Goal: Find contact information: Find contact information

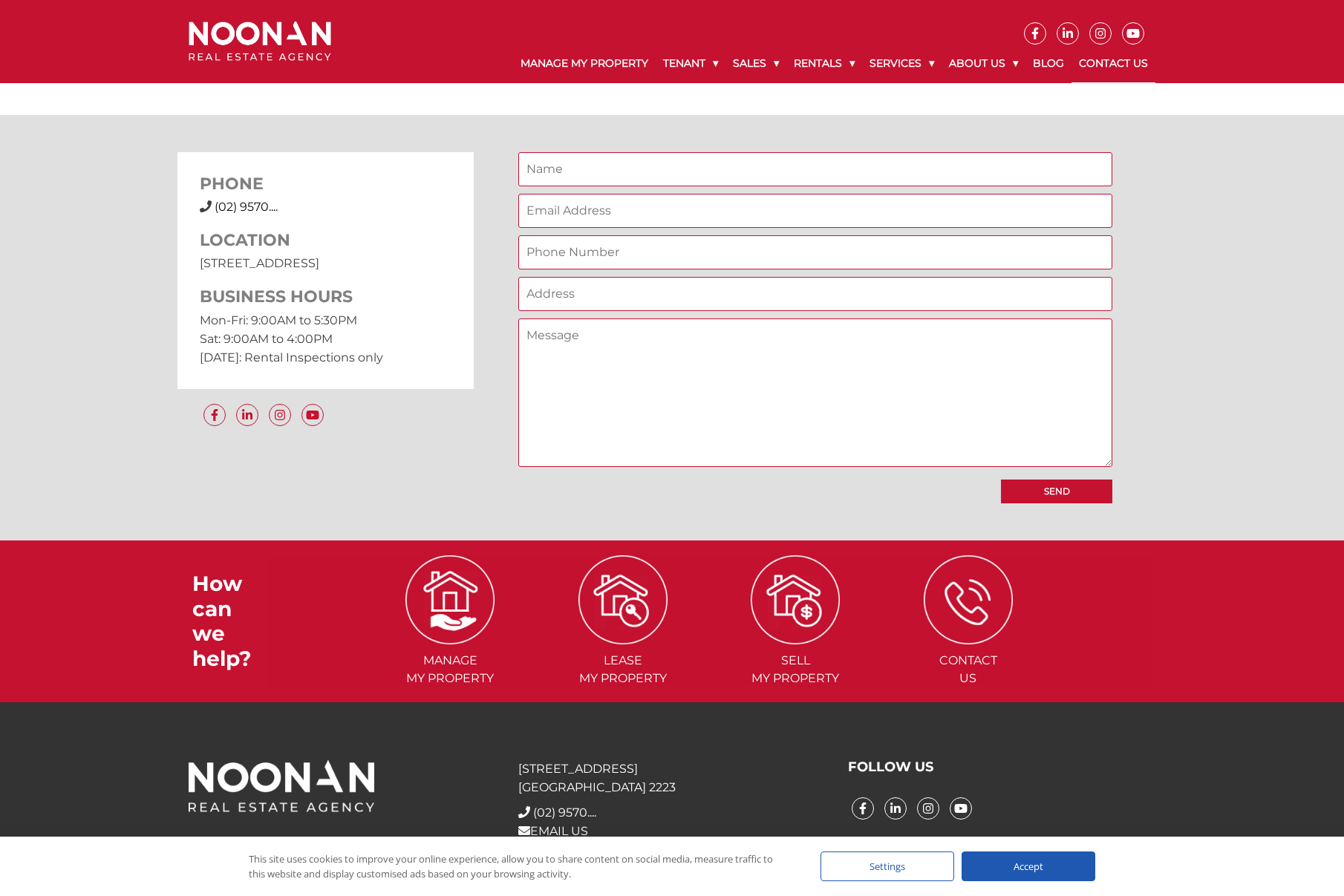
scroll to position [1162, 0]
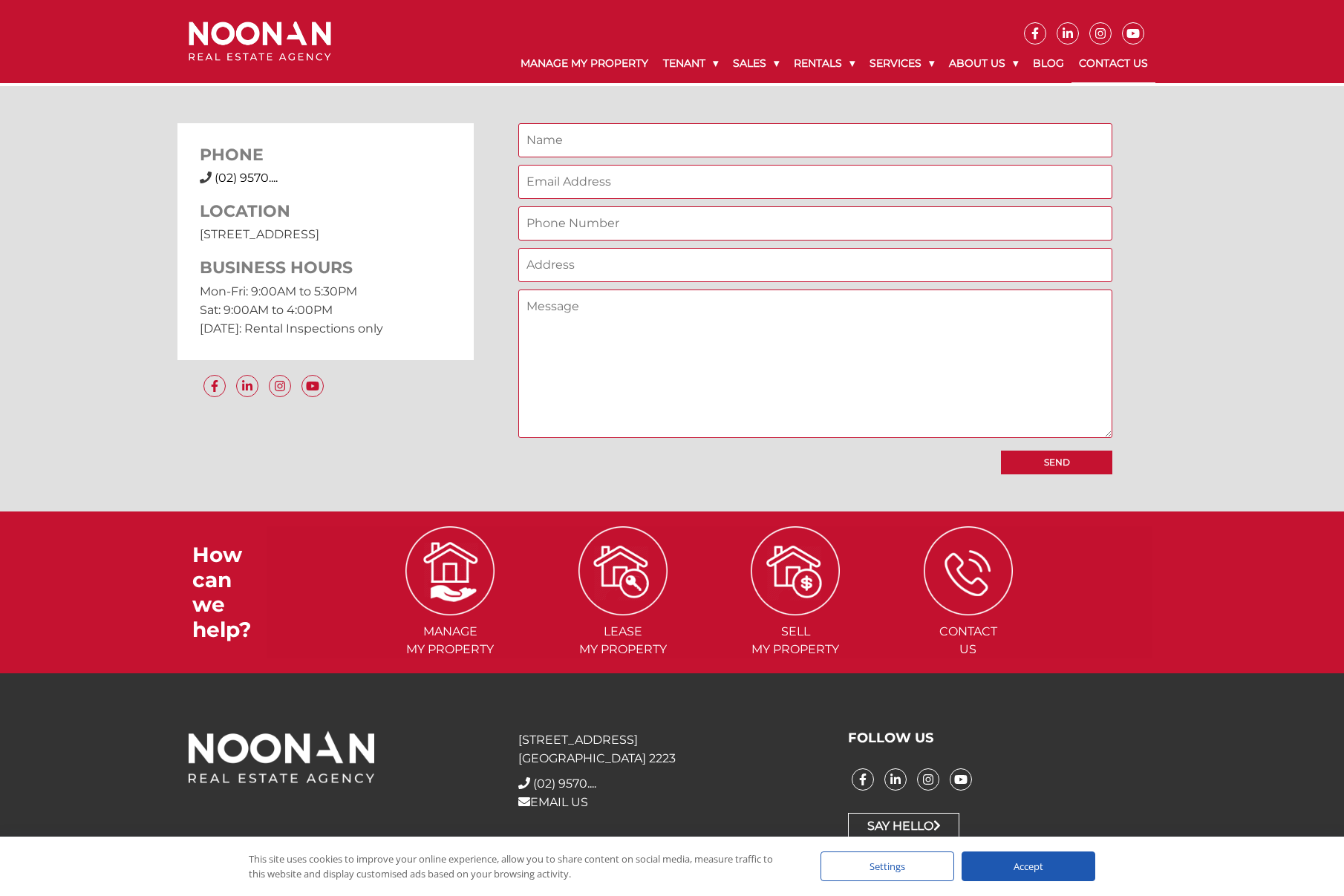
drag, startPoint x: 409, startPoint y: 230, endPoint x: 195, endPoint y: 242, distance: 214.3
click at [195, 242] on div "PHONE (02) 9570 9999 (02) 9570.... LOCATION 31 Morts Road Mortdale NSW 2223 BUS…" at bounding box center [326, 240] width 297 height 236
copy p "31 Morts Road Mortdale NSW 2223"
click at [619, 314] on textarea "Contact form" at bounding box center [814, 363] width 594 height 149
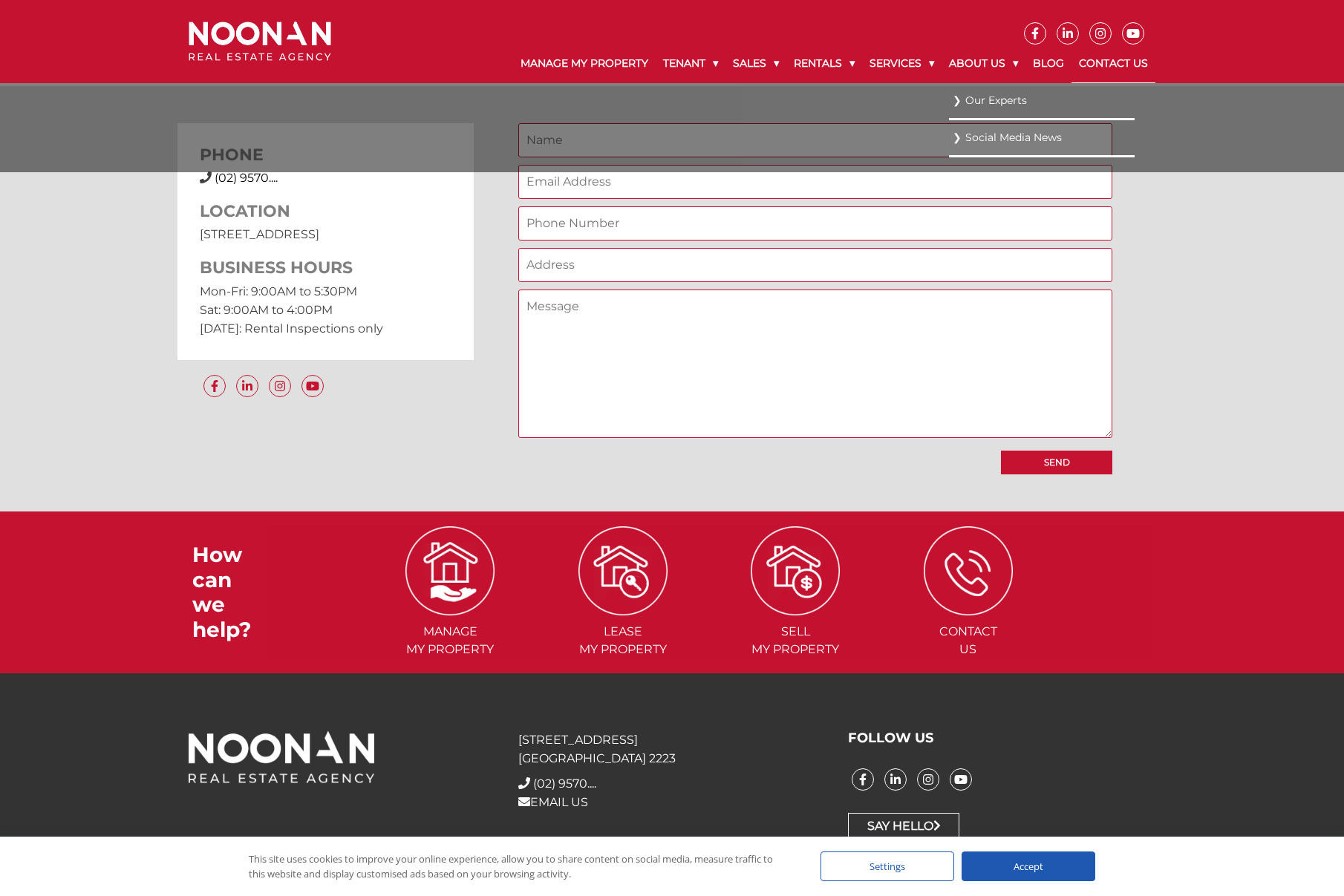
click at [977, 101] on link "Our Experts" at bounding box center [1041, 101] width 178 height 20
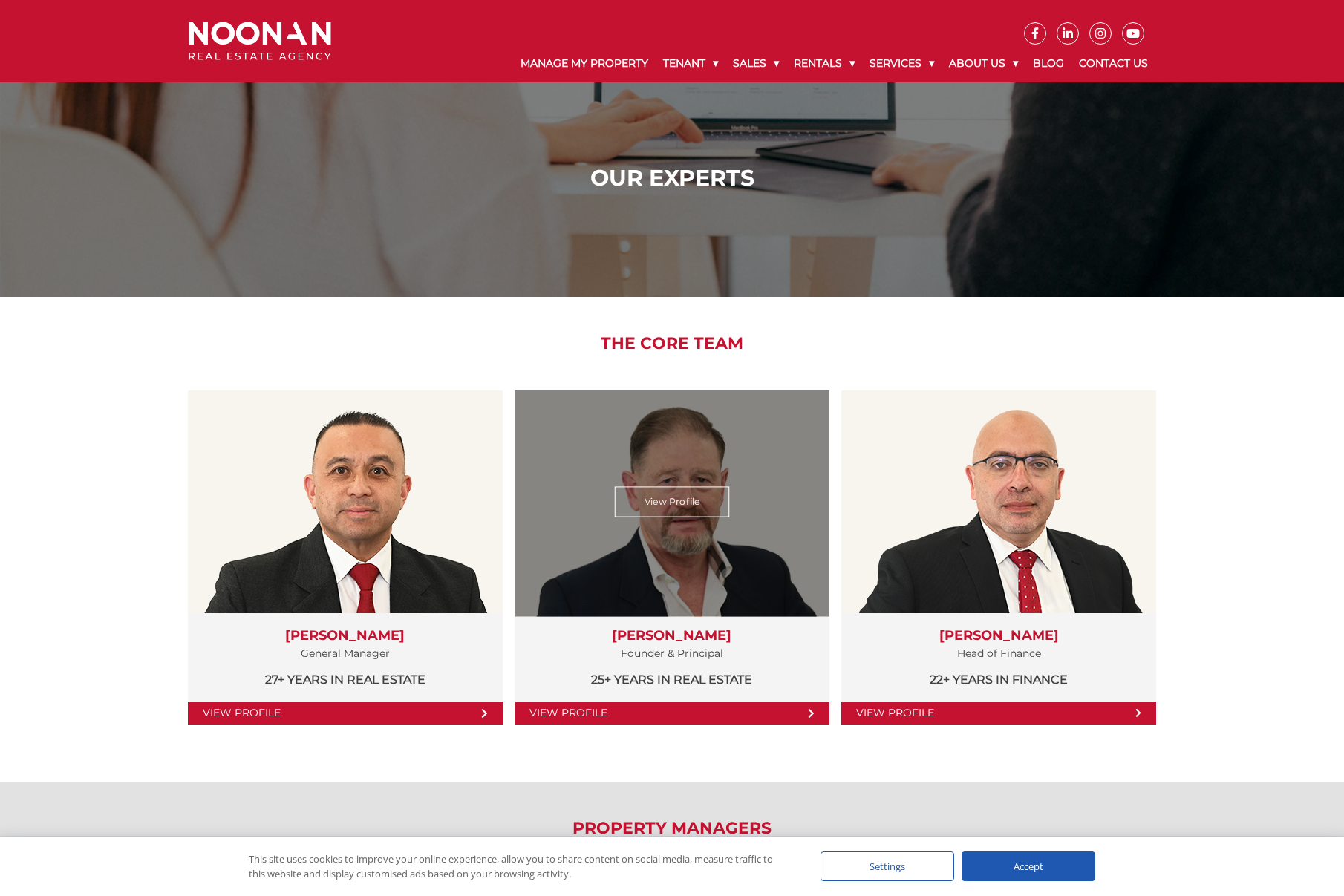
click at [692, 714] on link "View Profile" at bounding box center [672, 713] width 315 height 23
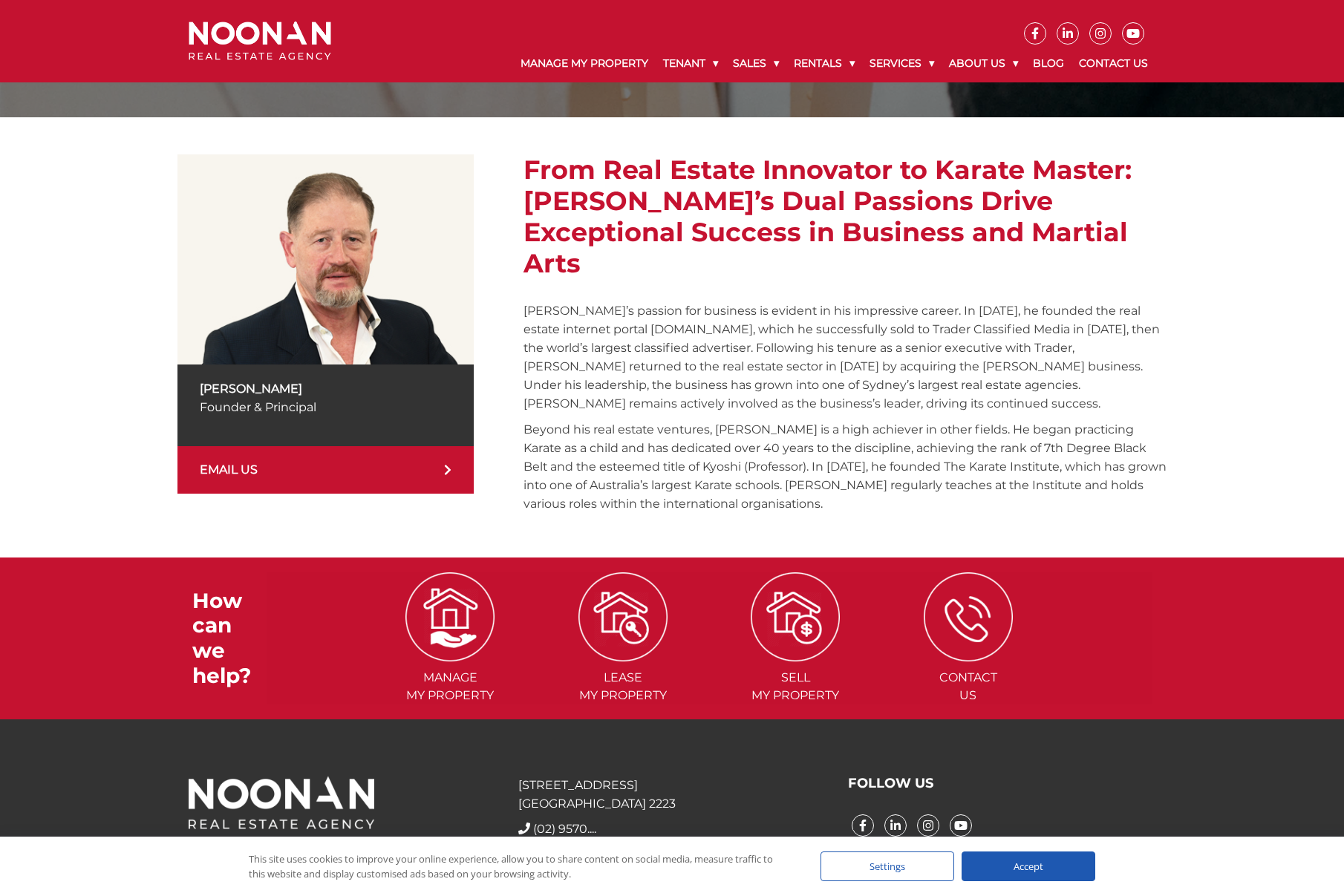
scroll to position [199, 0]
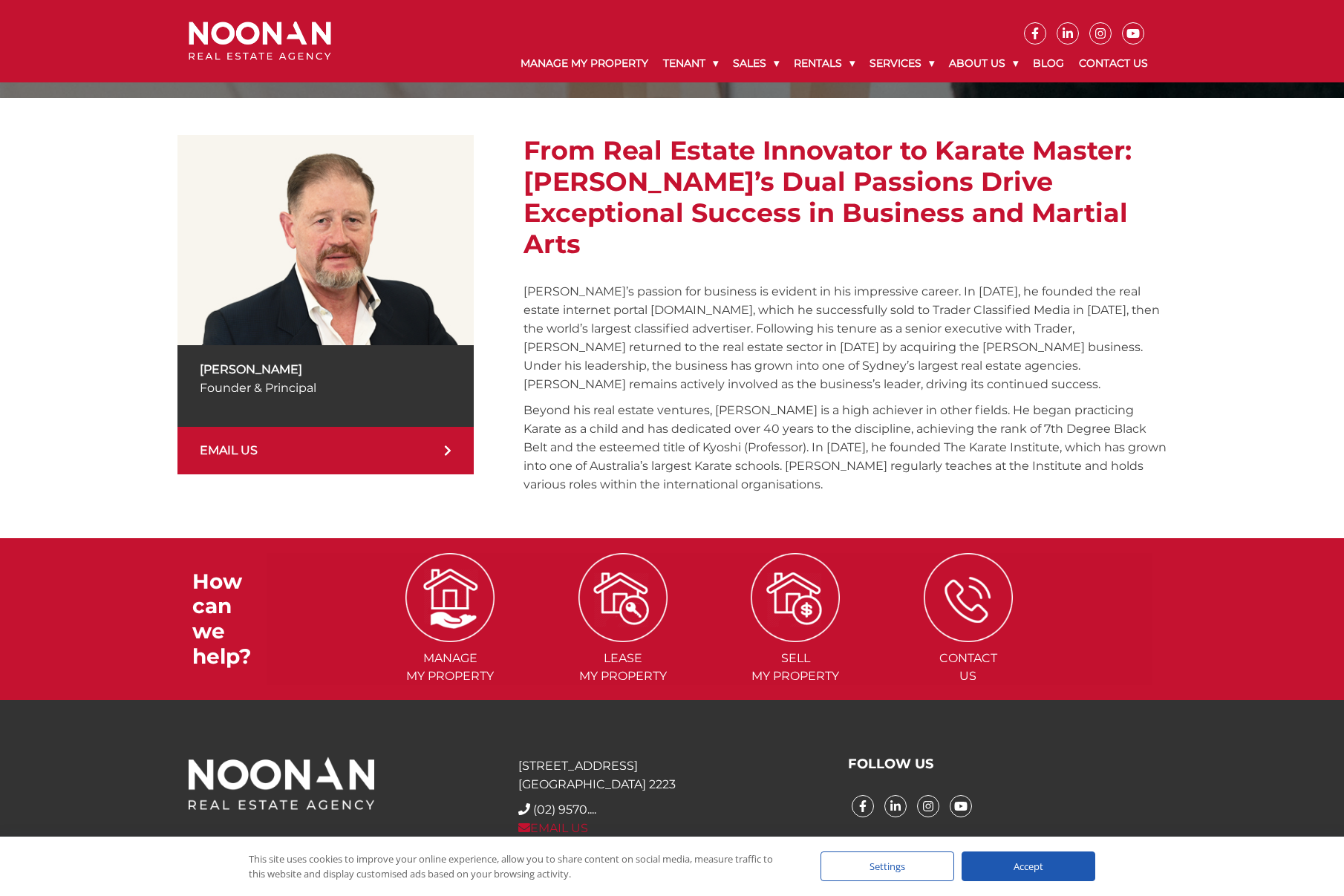
click at [581, 821] on link "EMAIL US" at bounding box center [553, 828] width 69 height 14
